Goal: Information Seeking & Learning: Learn about a topic

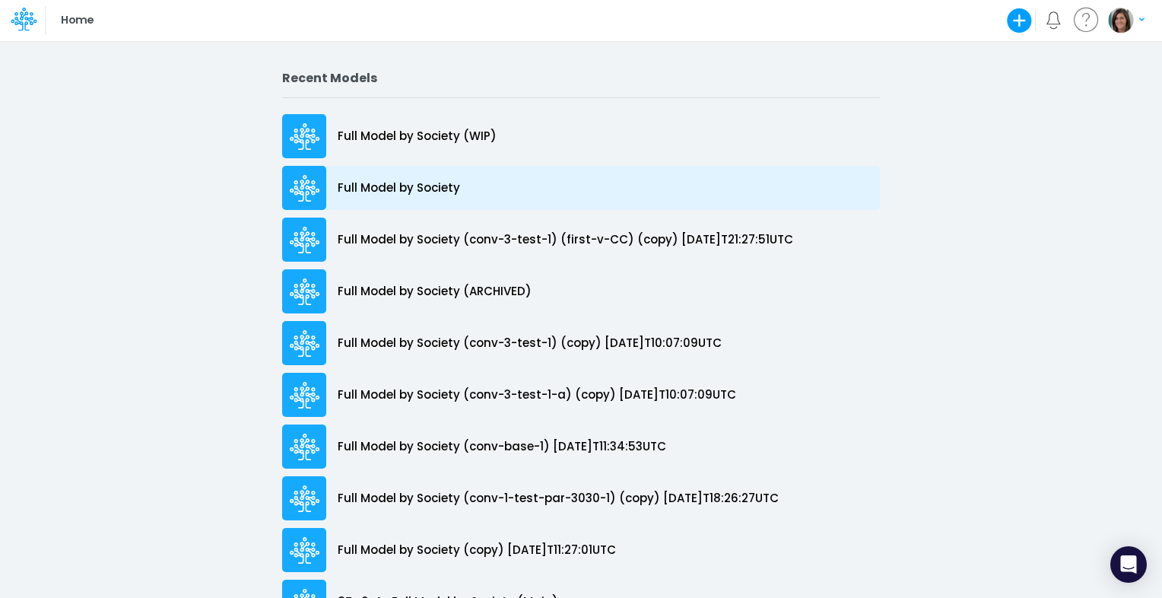
click at [391, 195] on p "Full Model by Society" at bounding box center [399, 187] width 122 height 17
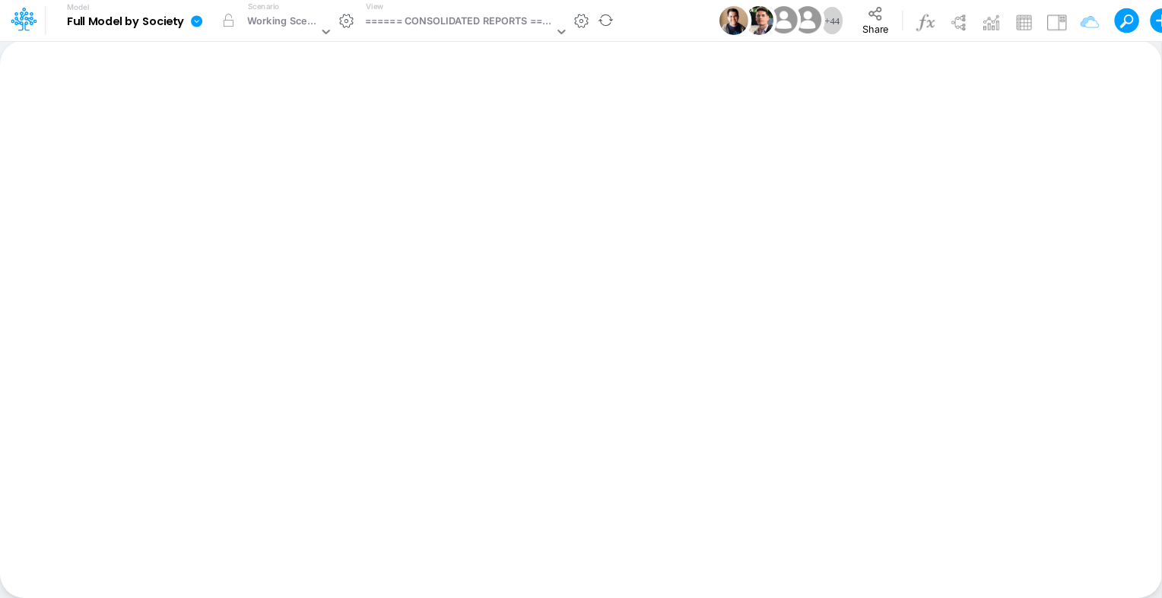
drag, startPoint x: 550, startPoint y: 69, endPoint x: 198, endPoint y: 23, distance: 355.0
click at [198, 23] on icon at bounding box center [196, 20] width 11 height 11
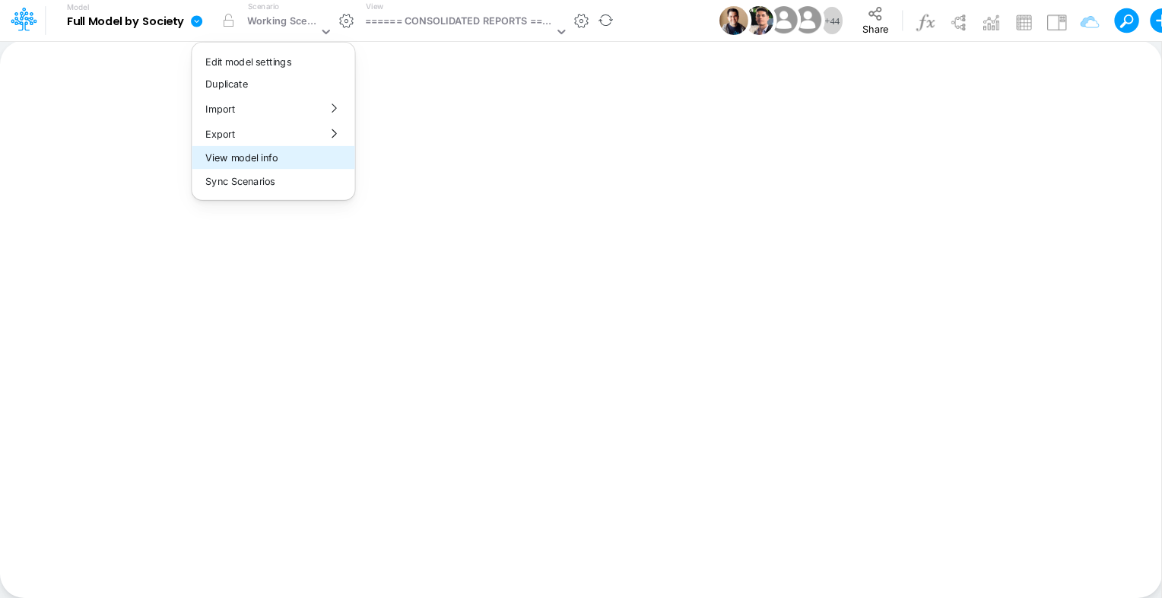
click at [280, 154] on button "View model info" at bounding box center [273, 158] width 163 height 24
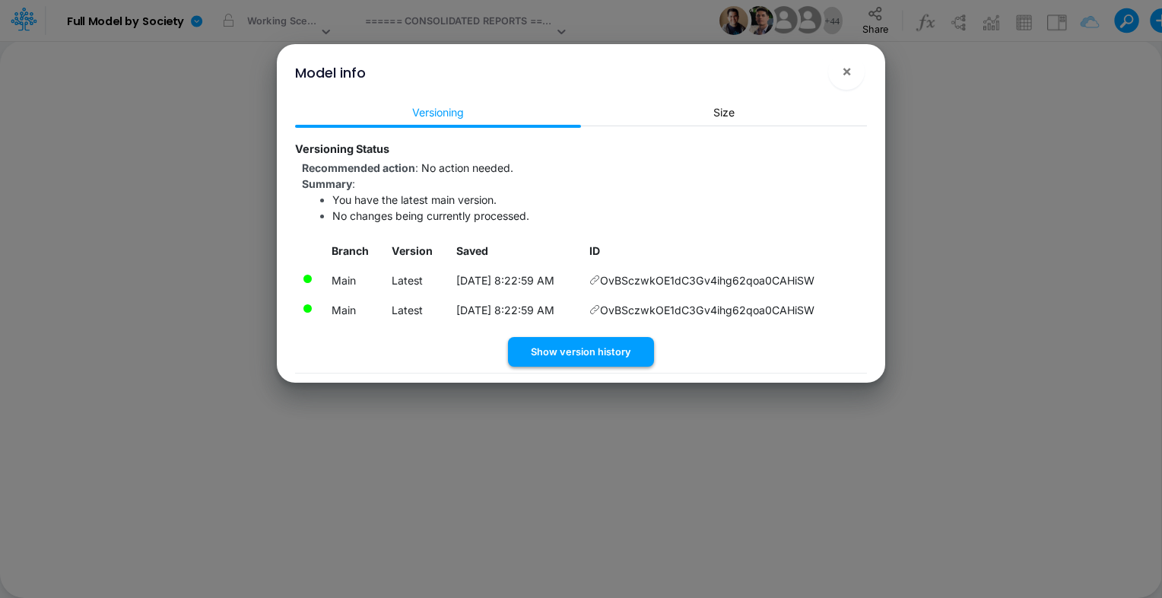
click at [610, 356] on button "Show version history" at bounding box center [581, 352] width 146 height 30
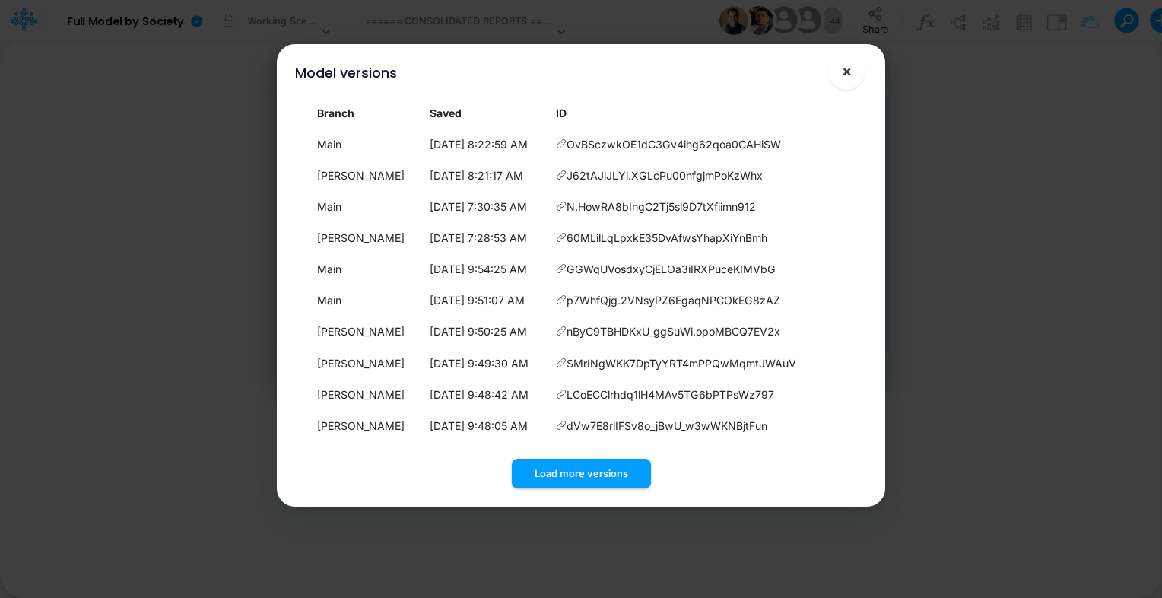
click at [851, 76] on span "×" at bounding box center [847, 71] width 10 height 18
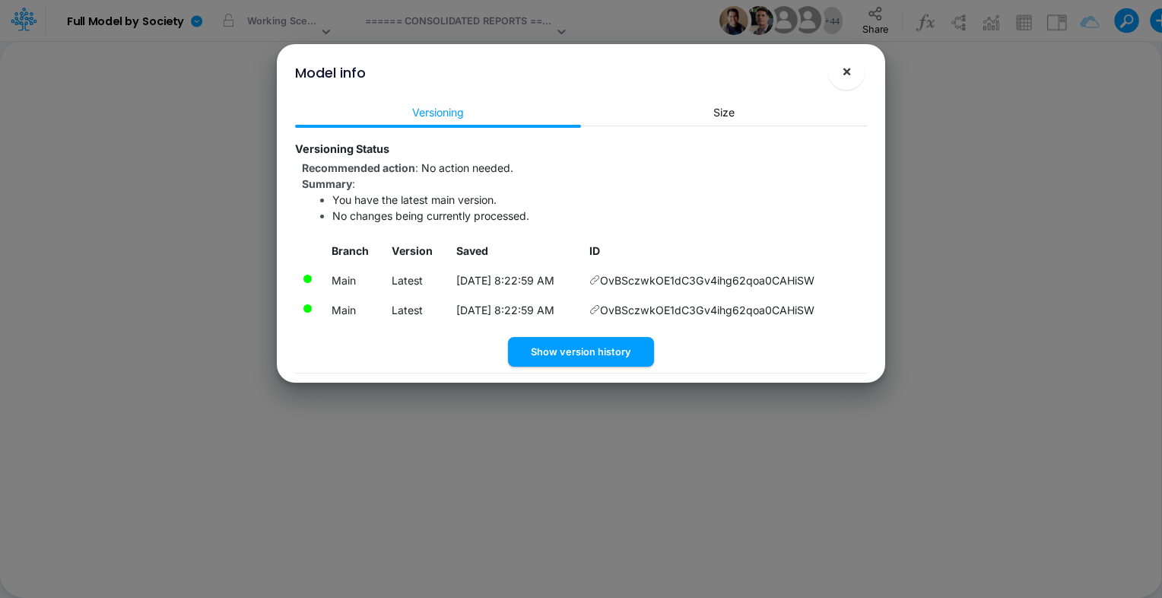
click at [848, 71] on span "×" at bounding box center [847, 71] width 10 height 18
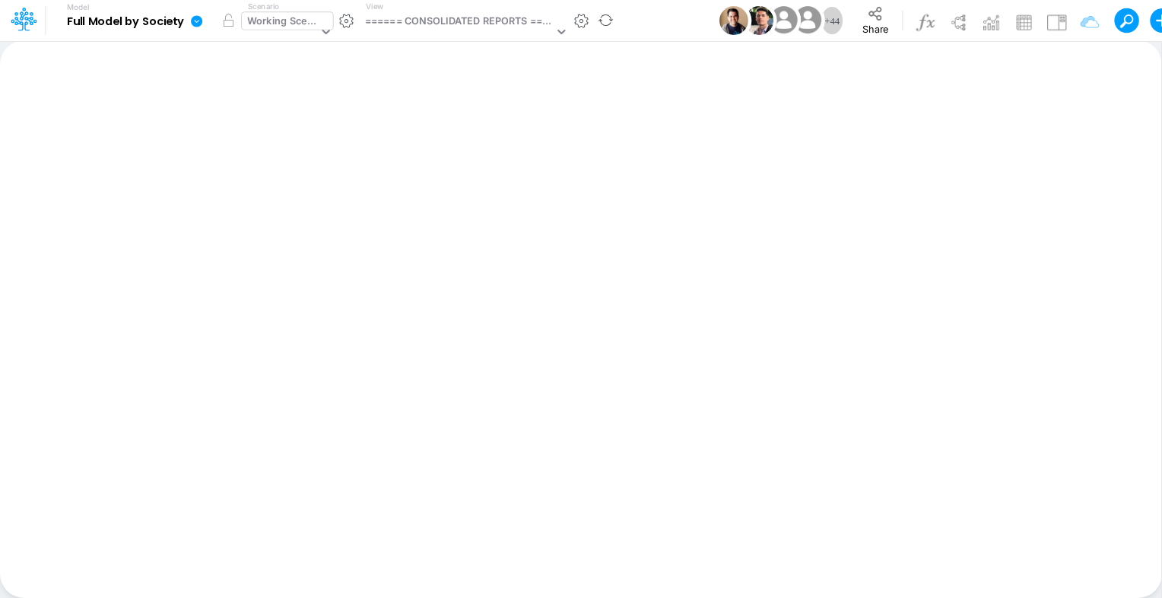
click at [302, 21] on div "Working Scenario" at bounding box center [282, 22] width 71 height 17
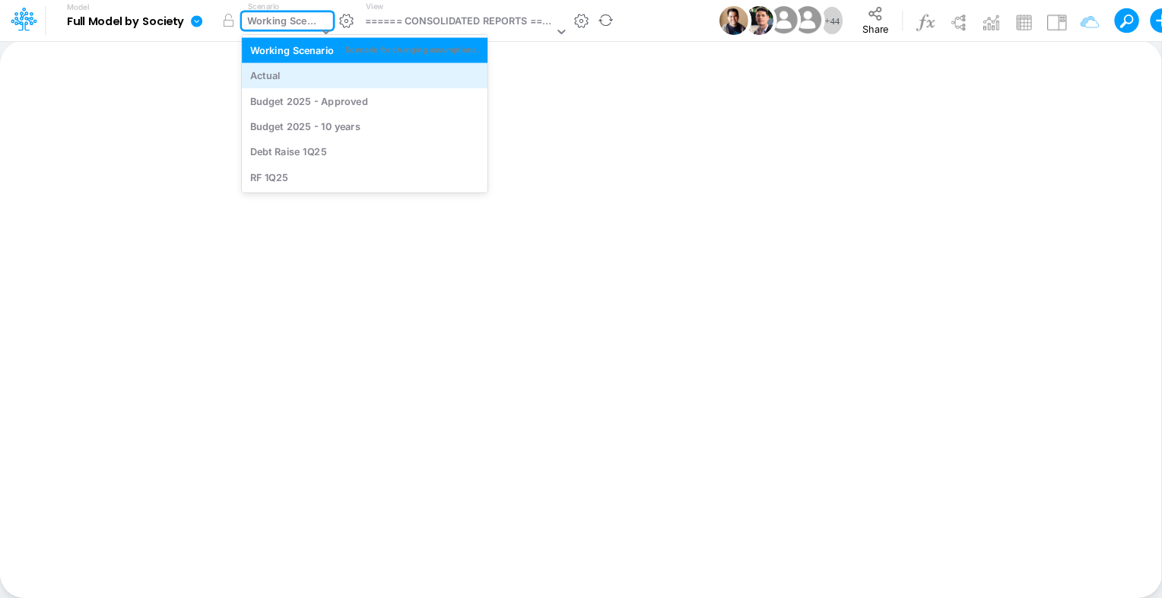
click at [291, 82] on div "Actual" at bounding box center [365, 75] width 230 height 14
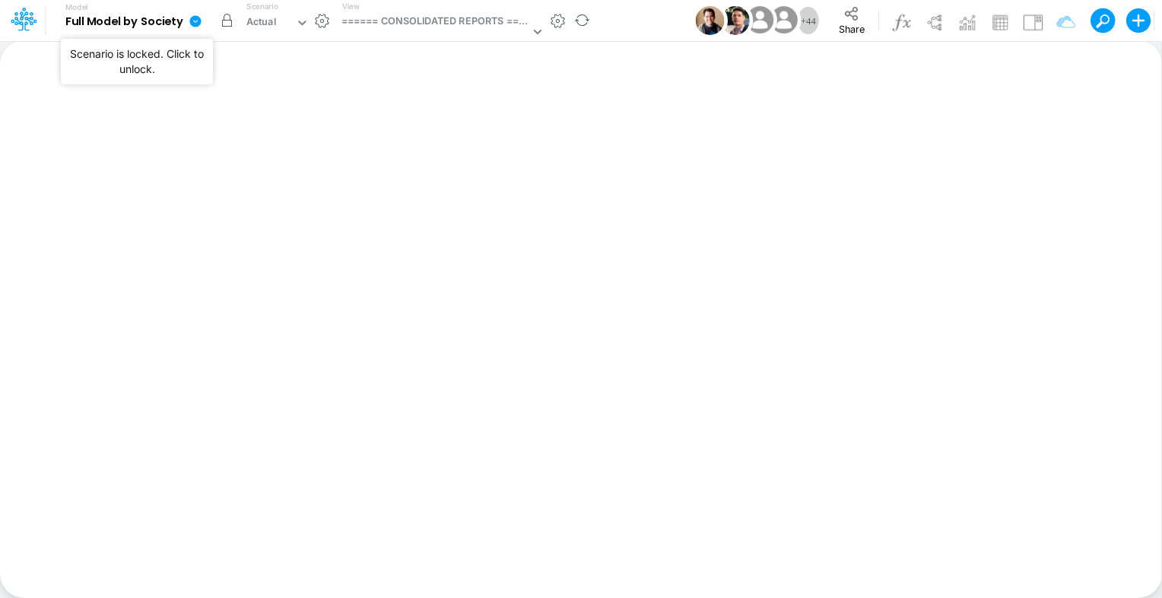
click at [229, 26] on button "button" at bounding box center [226, 20] width 27 height 27
click at [853, 27] on span "Share" at bounding box center [851, 28] width 26 height 11
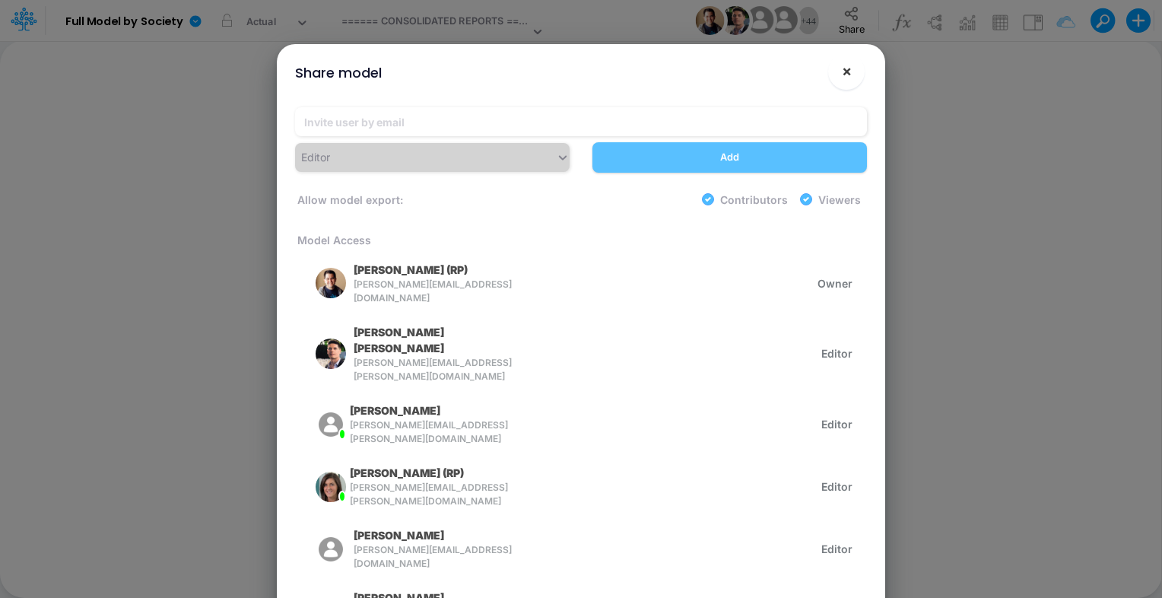
click at [850, 71] on span "×" at bounding box center [847, 71] width 10 height 18
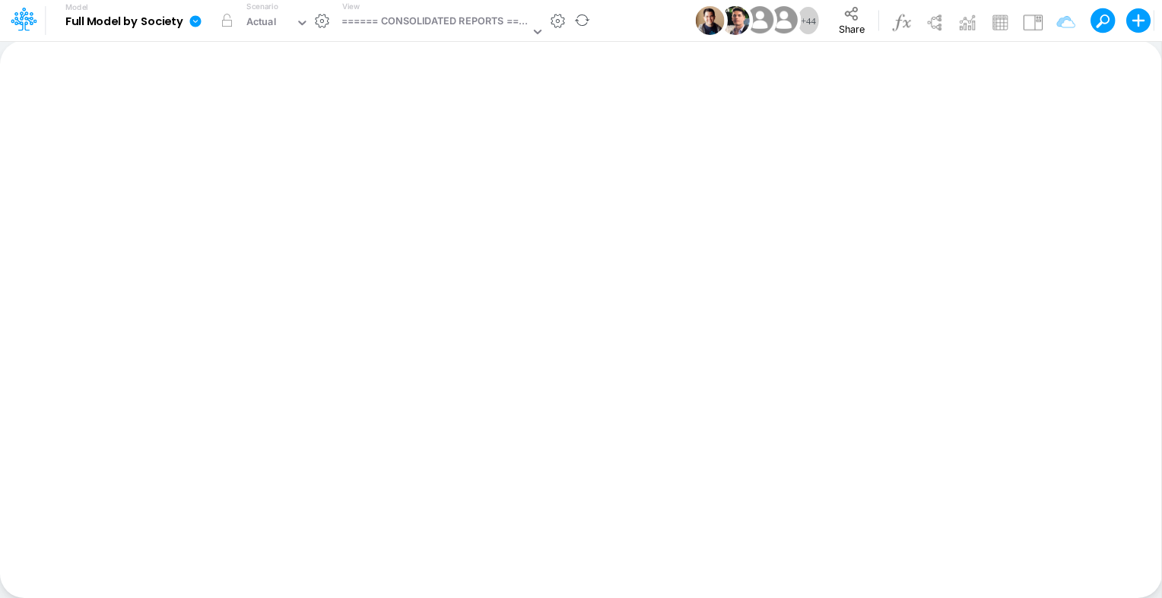
click at [189, 21] on icon at bounding box center [196, 21] width 14 height 14
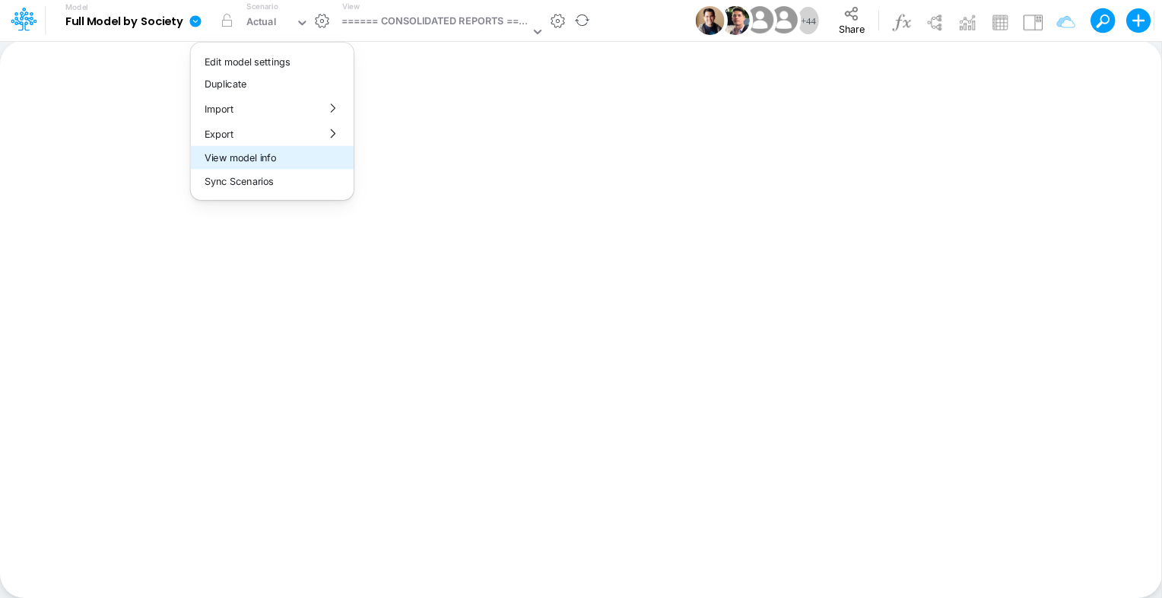
click at [282, 160] on button "View model info" at bounding box center [272, 158] width 163 height 24
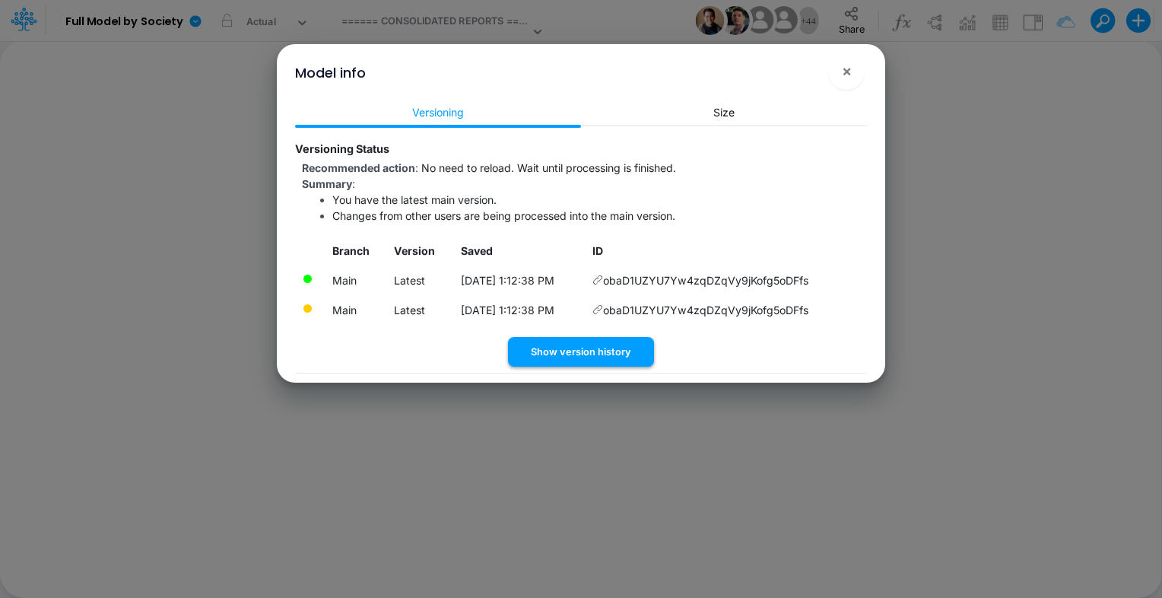
click at [602, 354] on button "Show version history" at bounding box center [581, 352] width 146 height 30
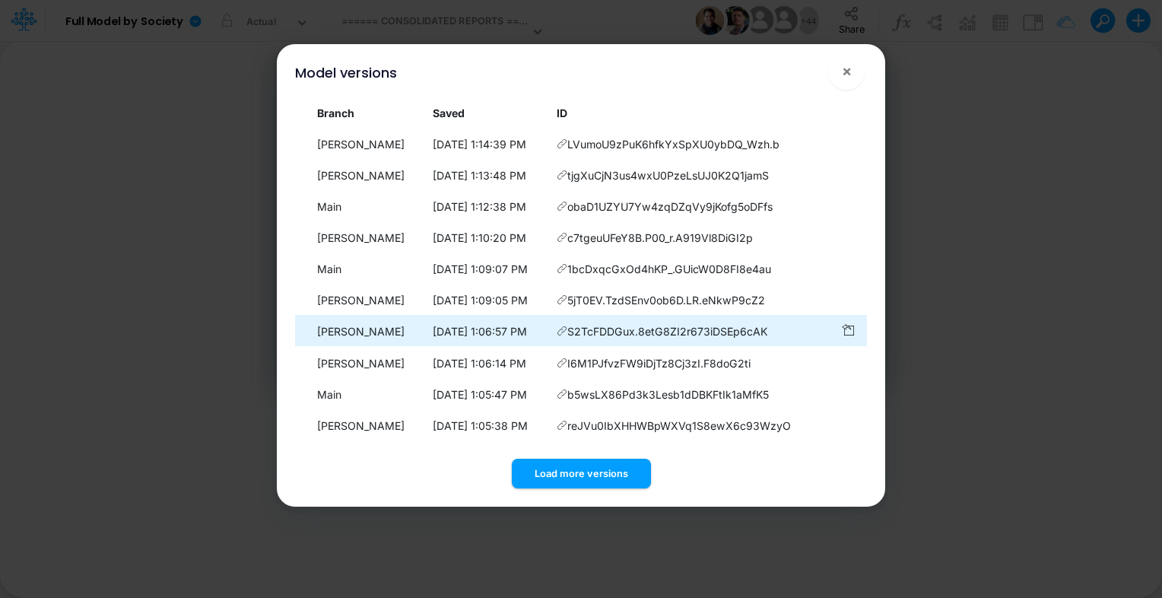
scroll to position [1, 0]
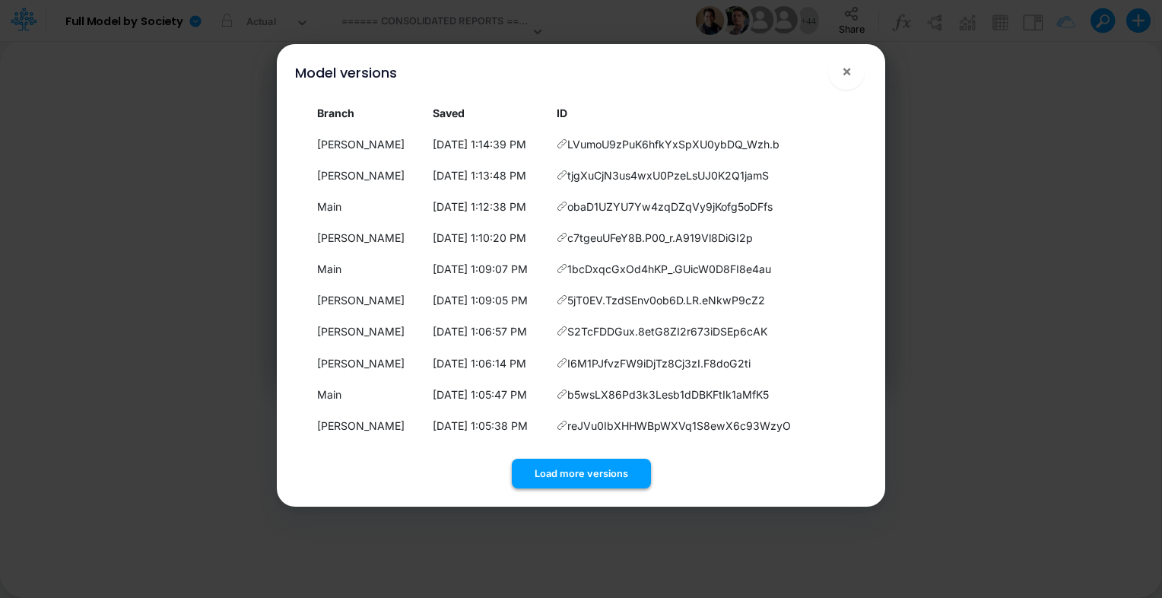
click at [582, 483] on button "Load more versions" at bounding box center [581, 473] width 139 height 30
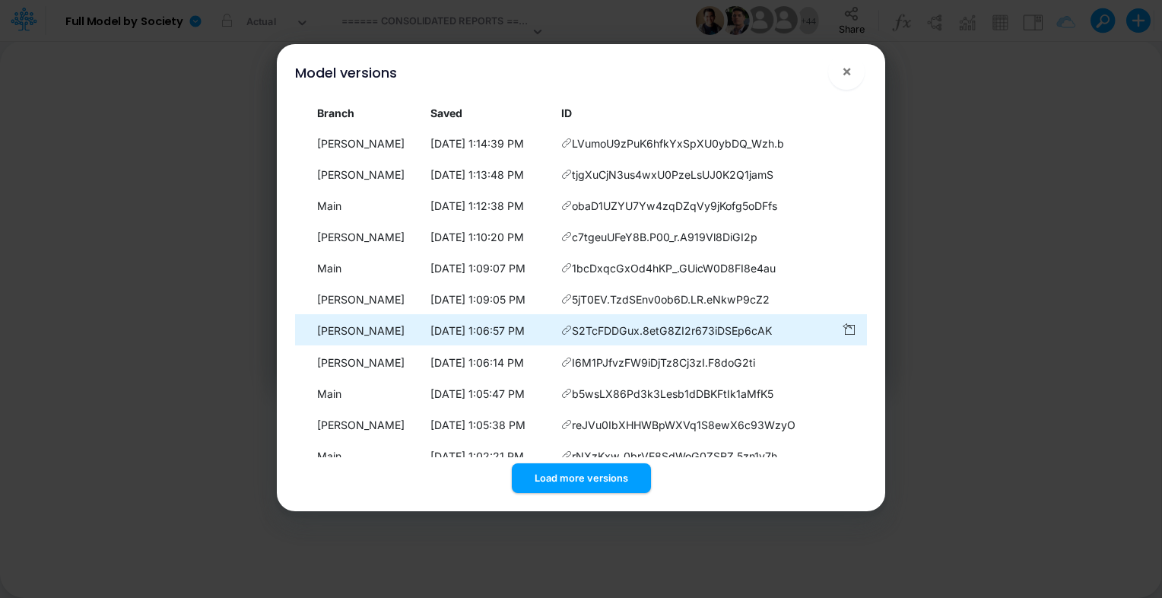
scroll to position [0, 0]
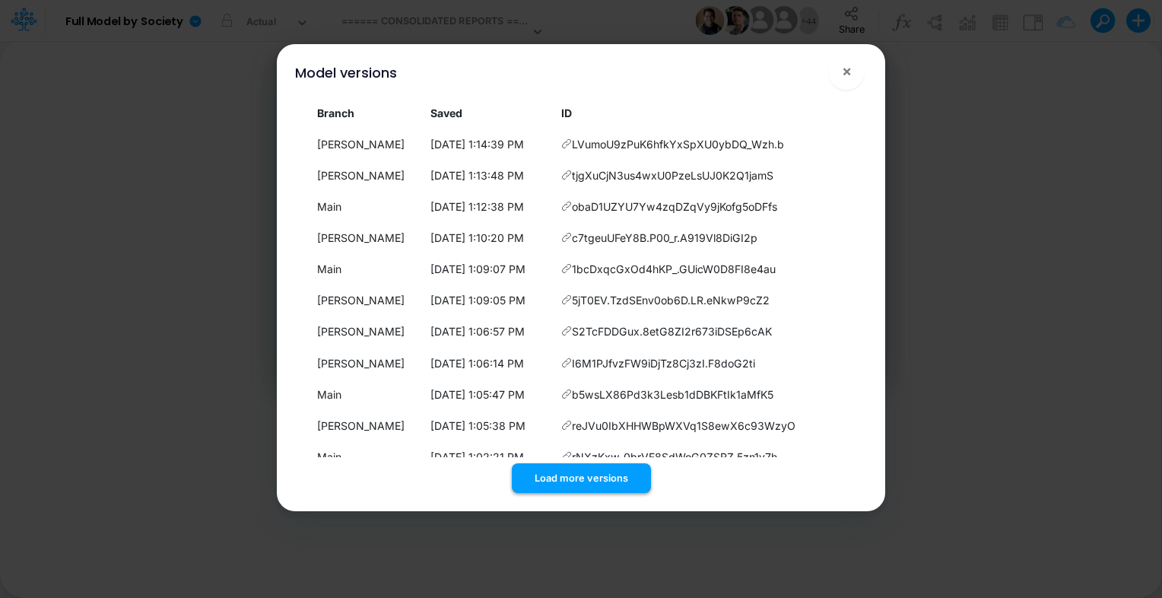
click at [572, 473] on button "Load more versions" at bounding box center [581, 478] width 139 height 30
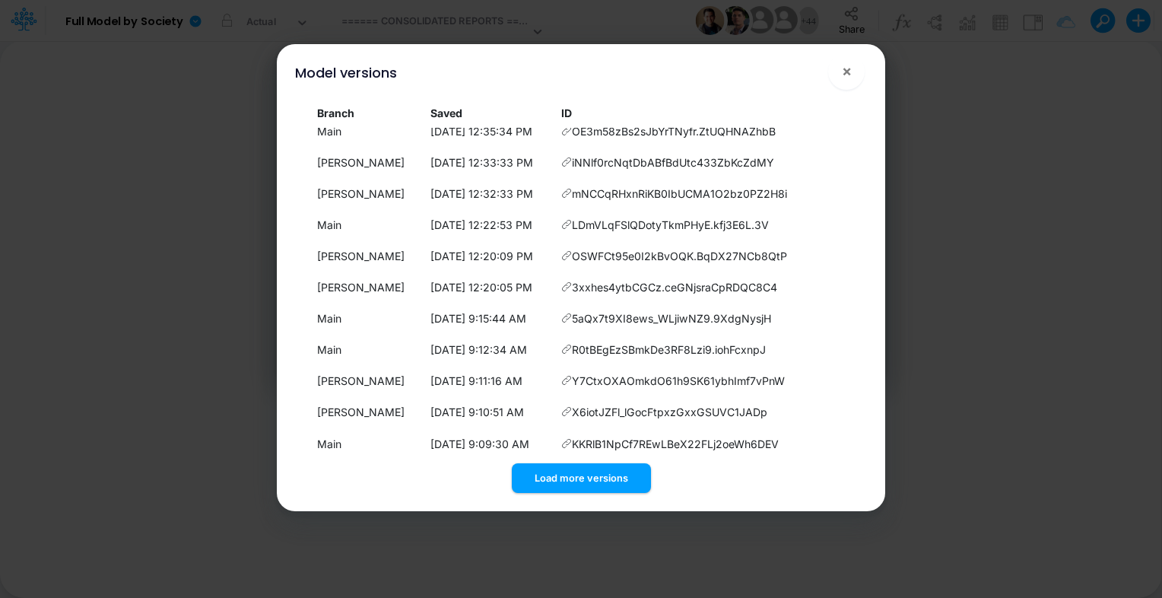
scroll to position [927, 0]
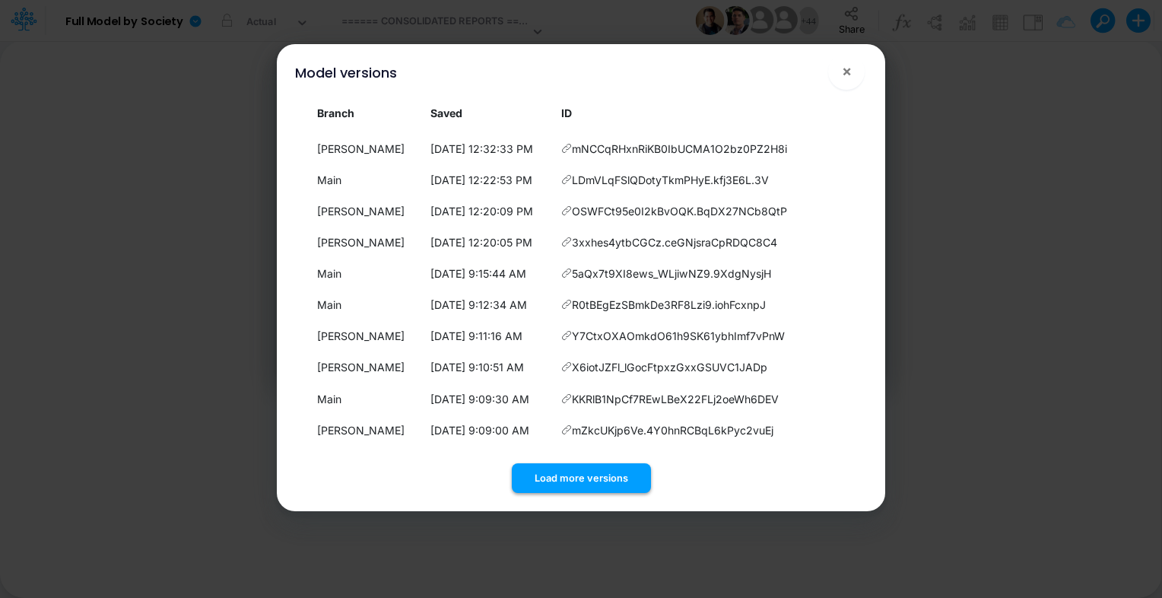
click at [589, 481] on button "Load more versions" at bounding box center [581, 478] width 139 height 30
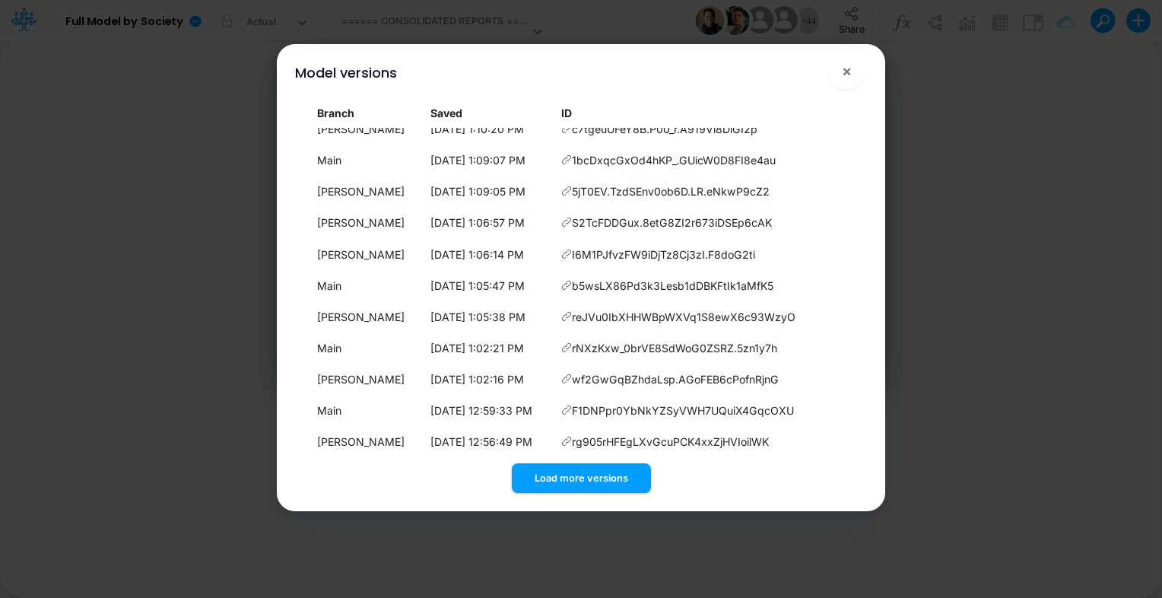
scroll to position [0, 0]
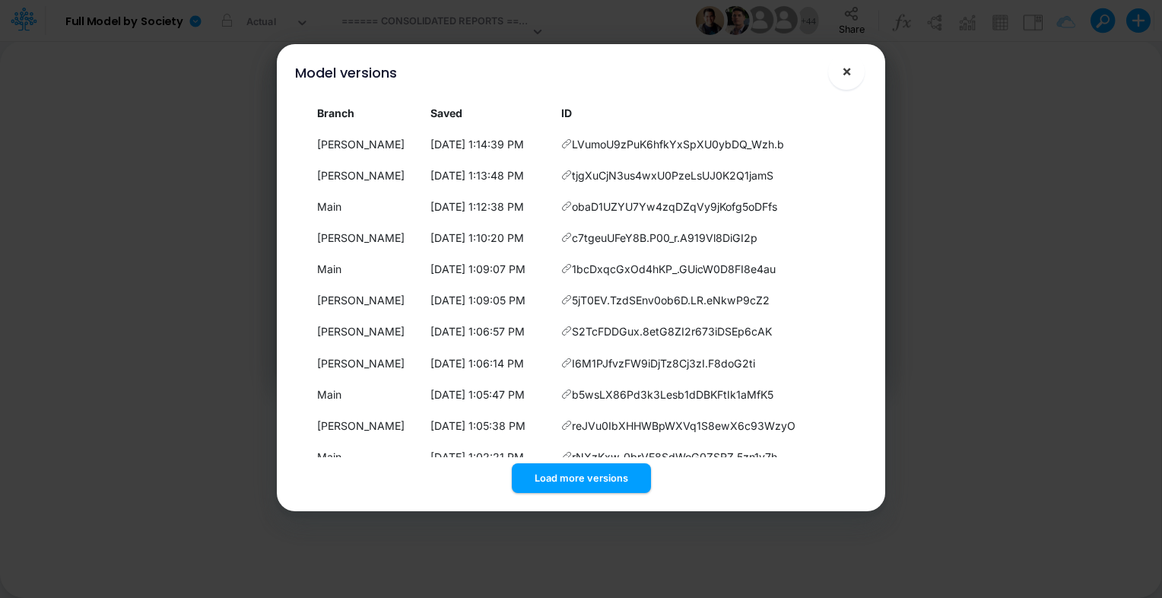
click at [845, 65] on span "×" at bounding box center [847, 71] width 10 height 18
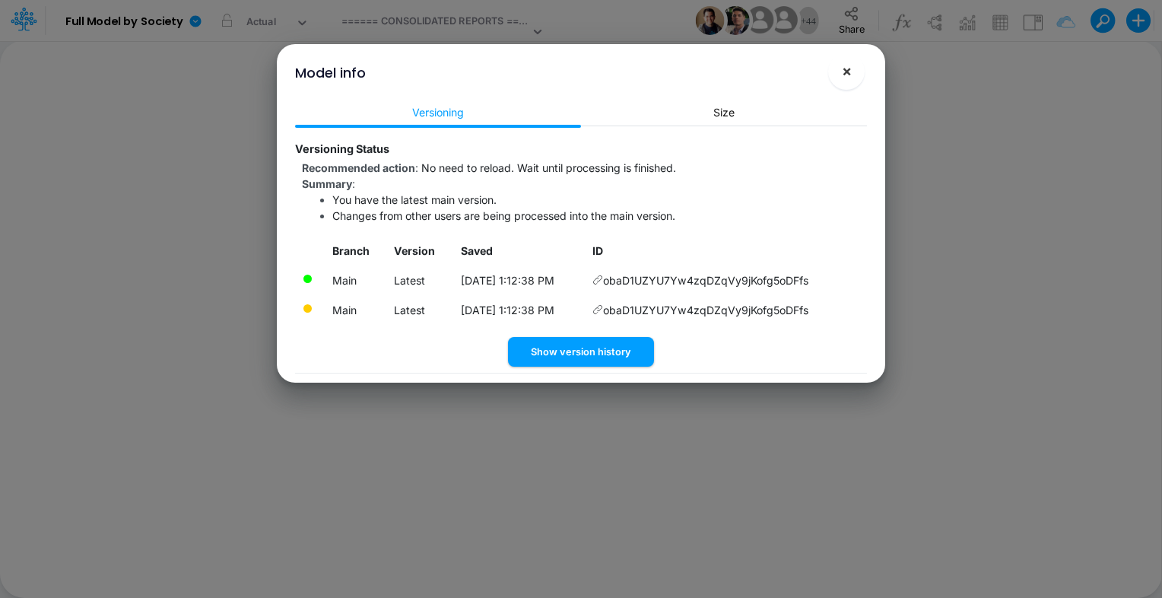
click at [846, 71] on span "×" at bounding box center [847, 71] width 10 height 18
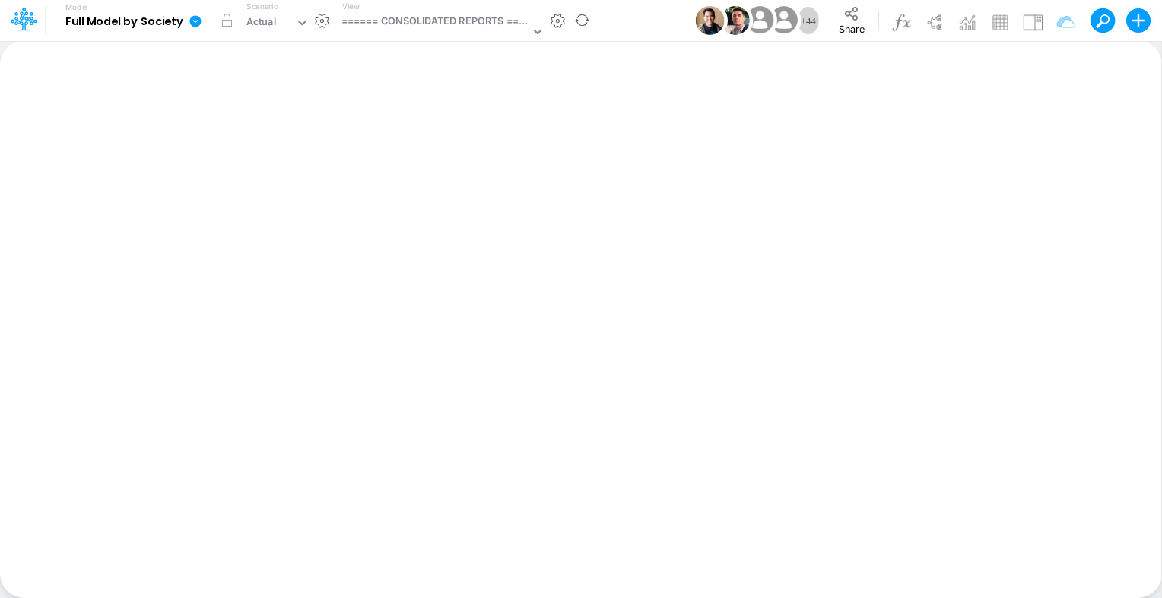
click at [198, 24] on icon at bounding box center [194, 20] width 11 height 11
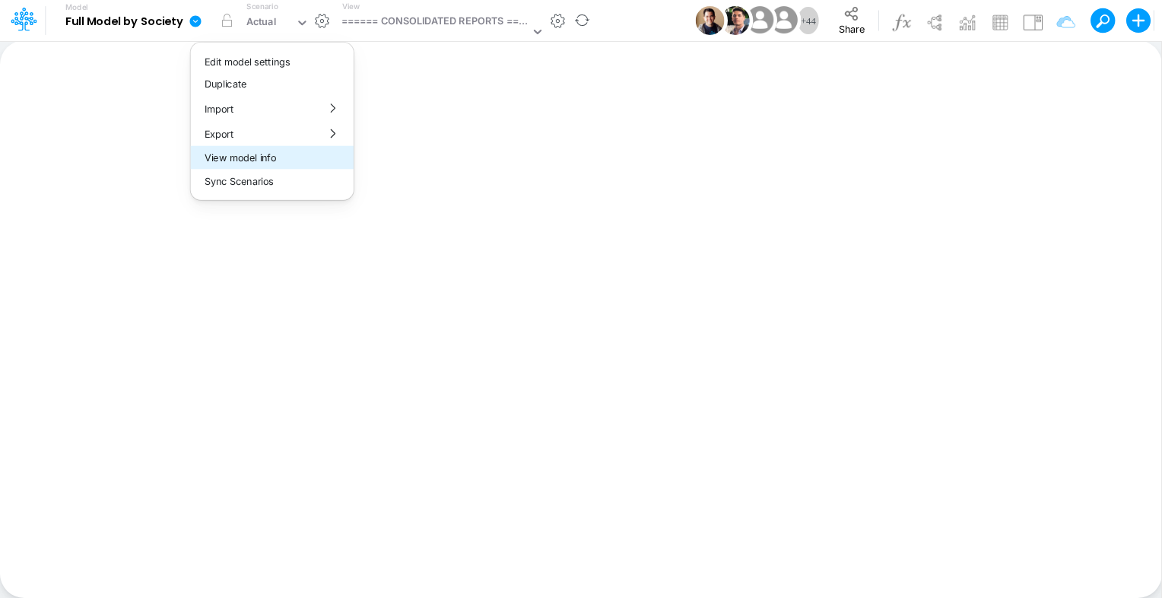
click at [295, 157] on button "View model info" at bounding box center [272, 158] width 163 height 24
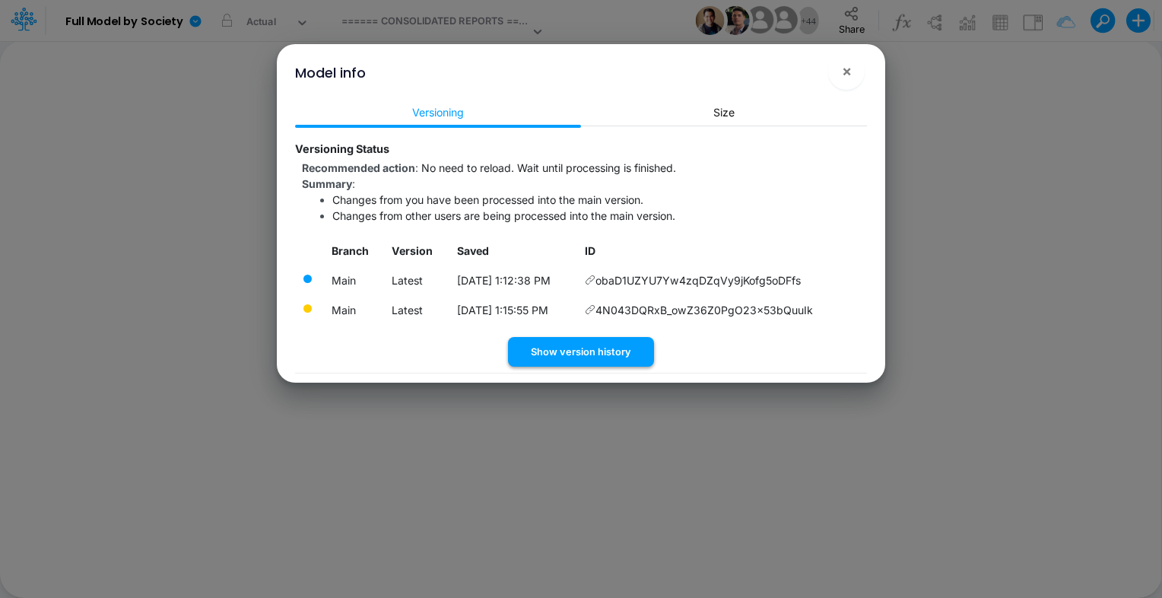
click at [588, 353] on button "Show version history" at bounding box center [581, 352] width 146 height 30
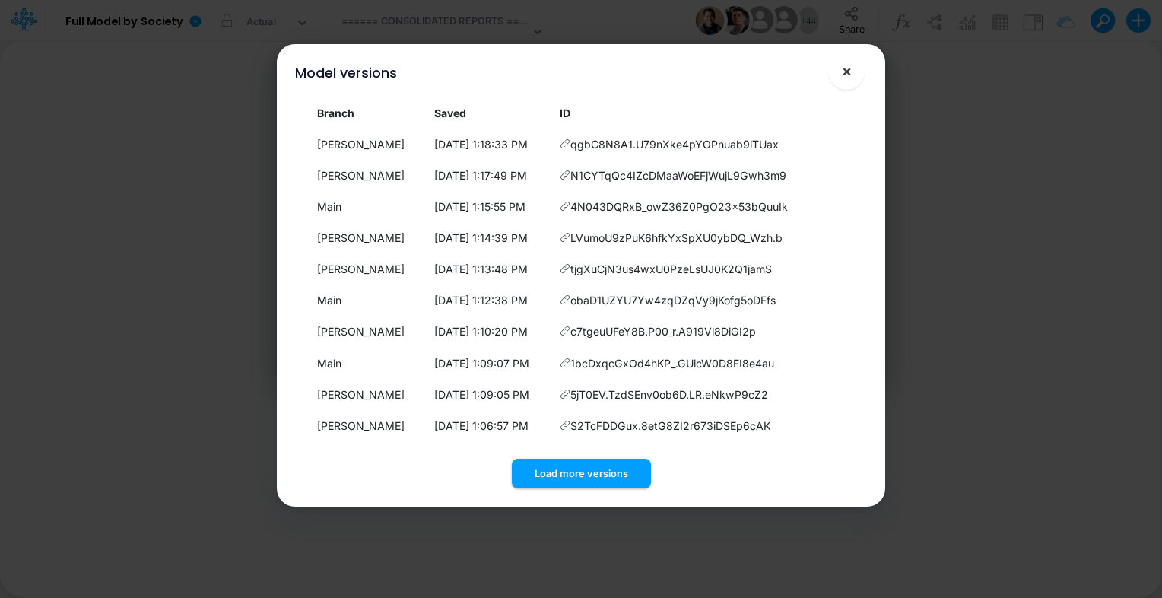
click at [848, 74] on span "×" at bounding box center [847, 71] width 10 height 18
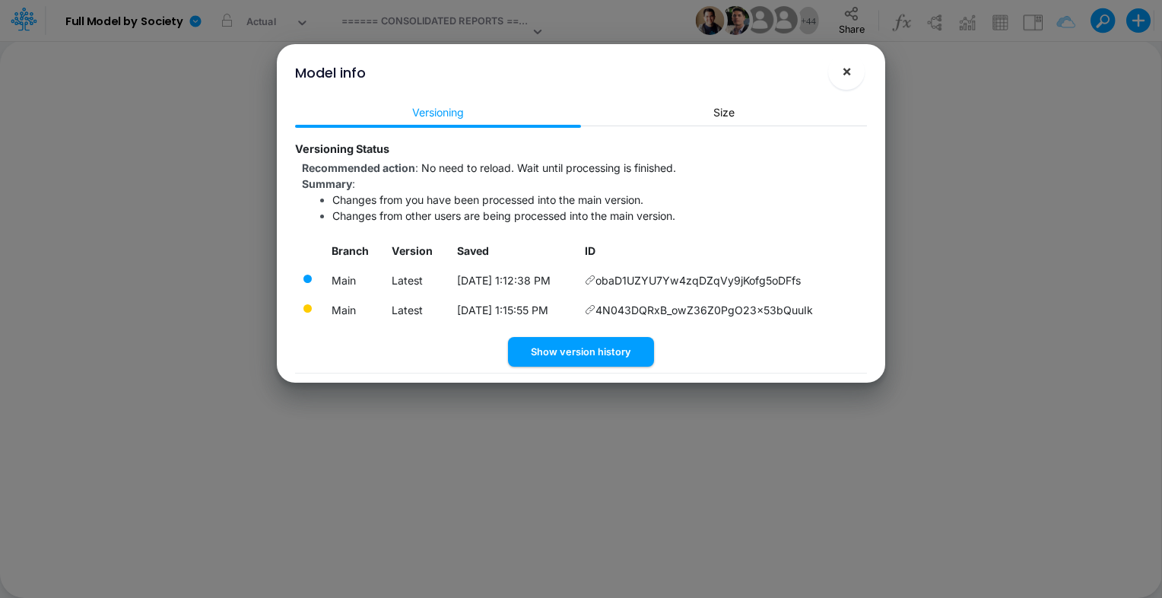
click at [850, 68] on span "×" at bounding box center [847, 71] width 10 height 18
